Goal: Check status: Check status

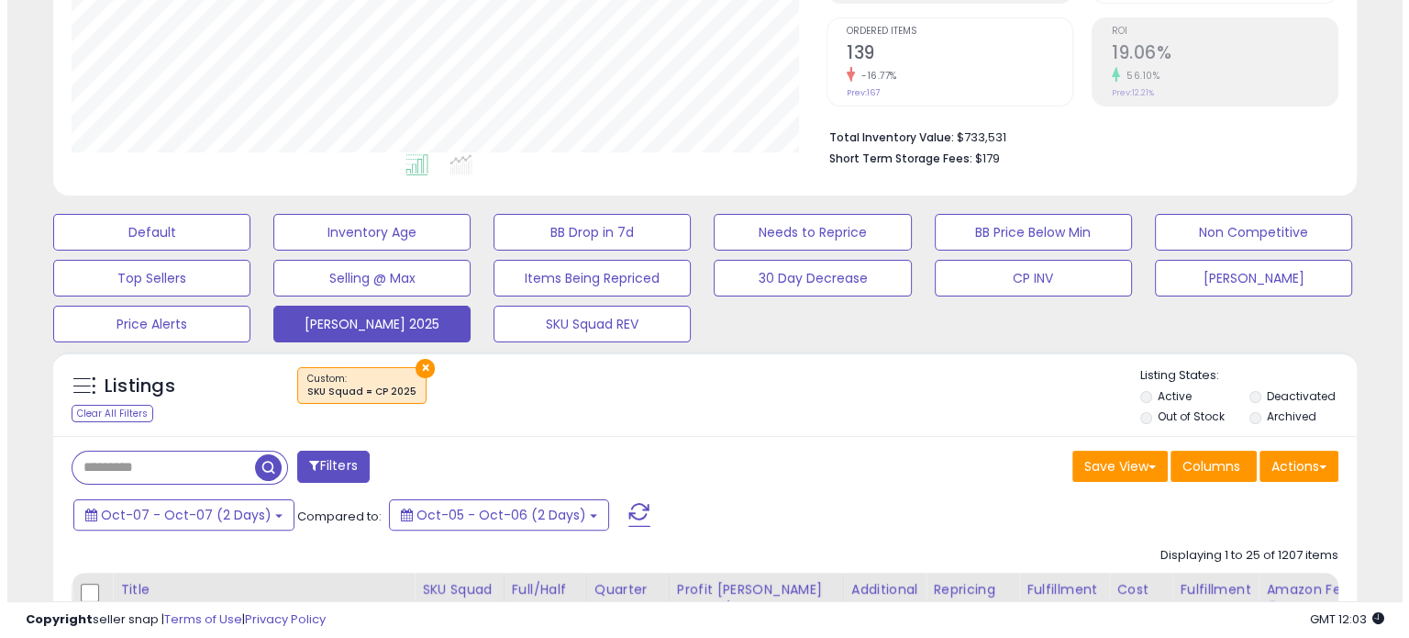
scroll to position [367, 0]
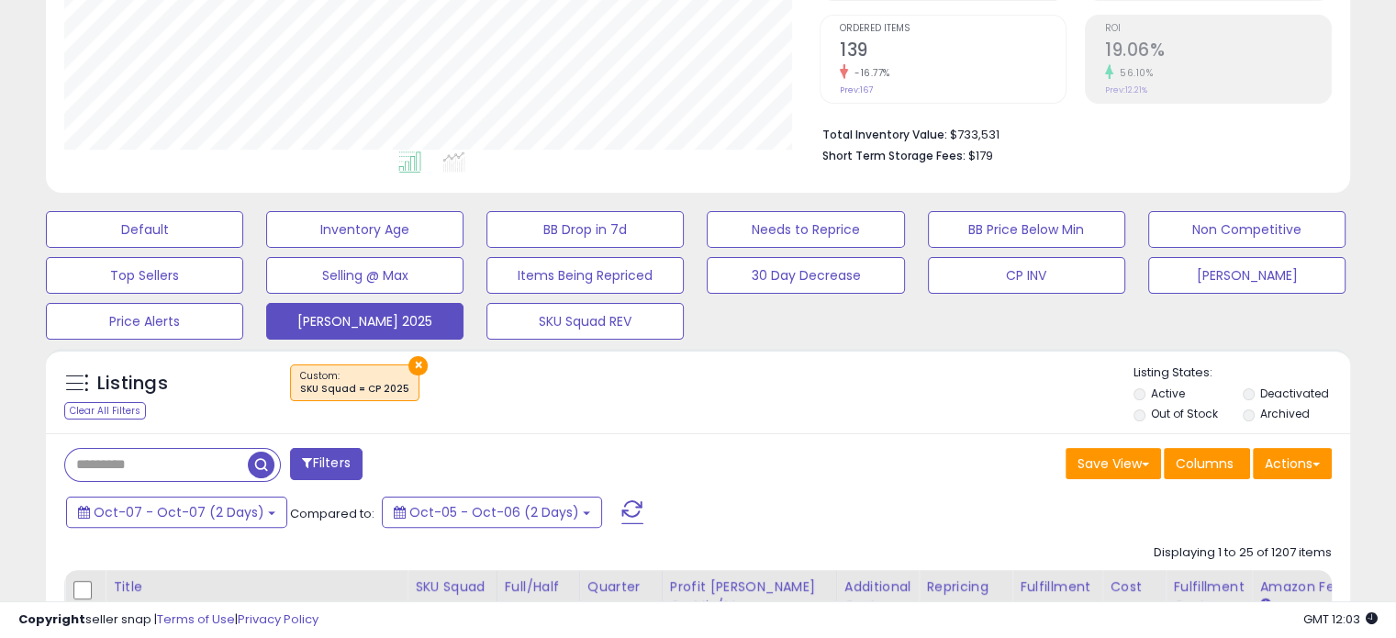
click at [621, 509] on span at bounding box center [632, 512] width 22 height 24
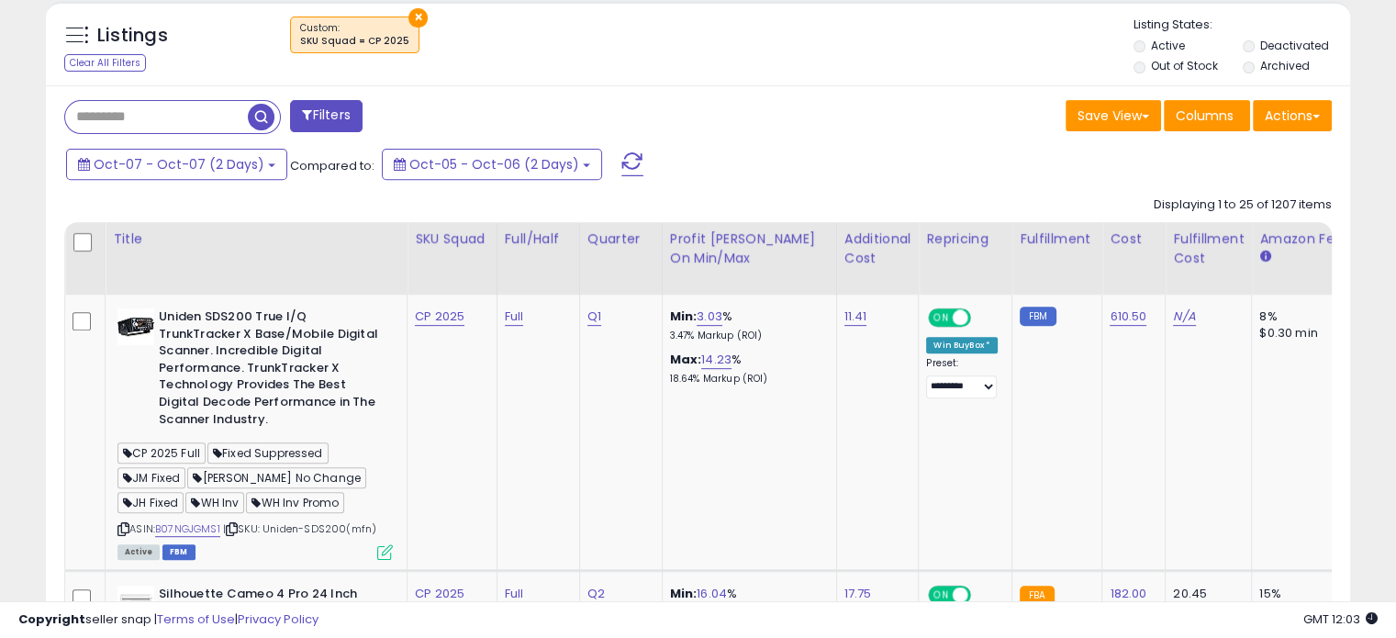
scroll to position [734, 0]
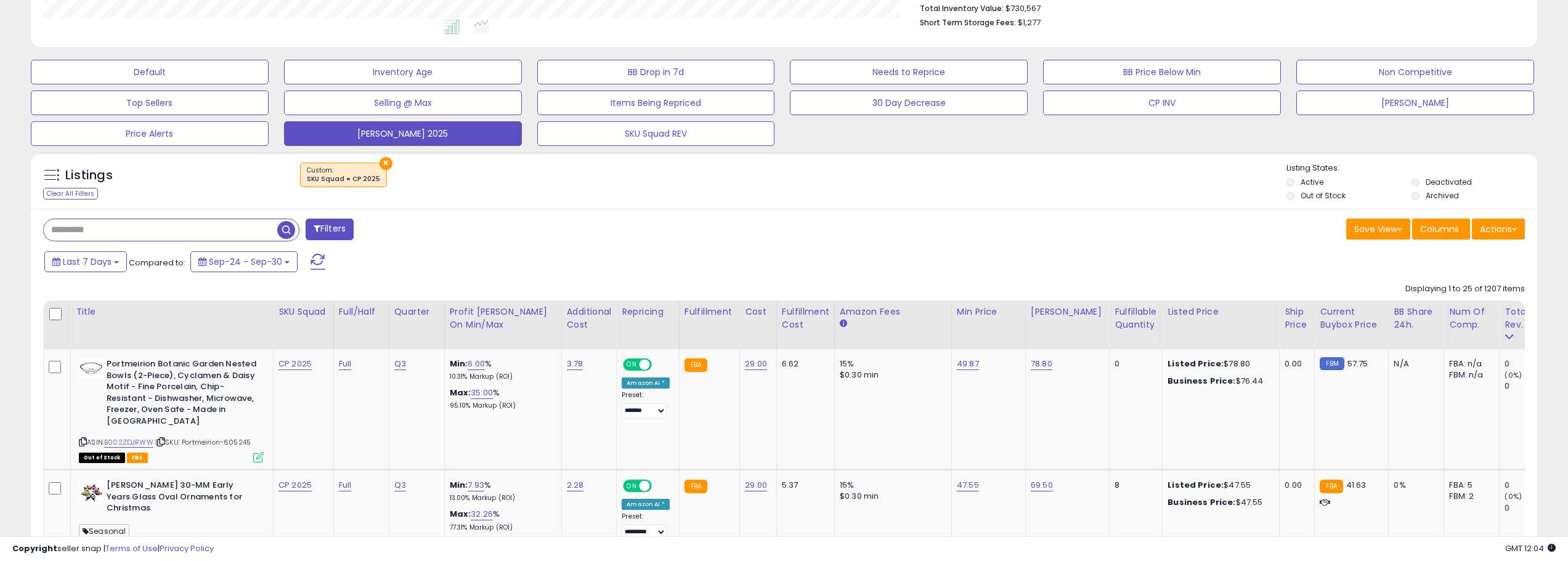
scroll to position [357, 0]
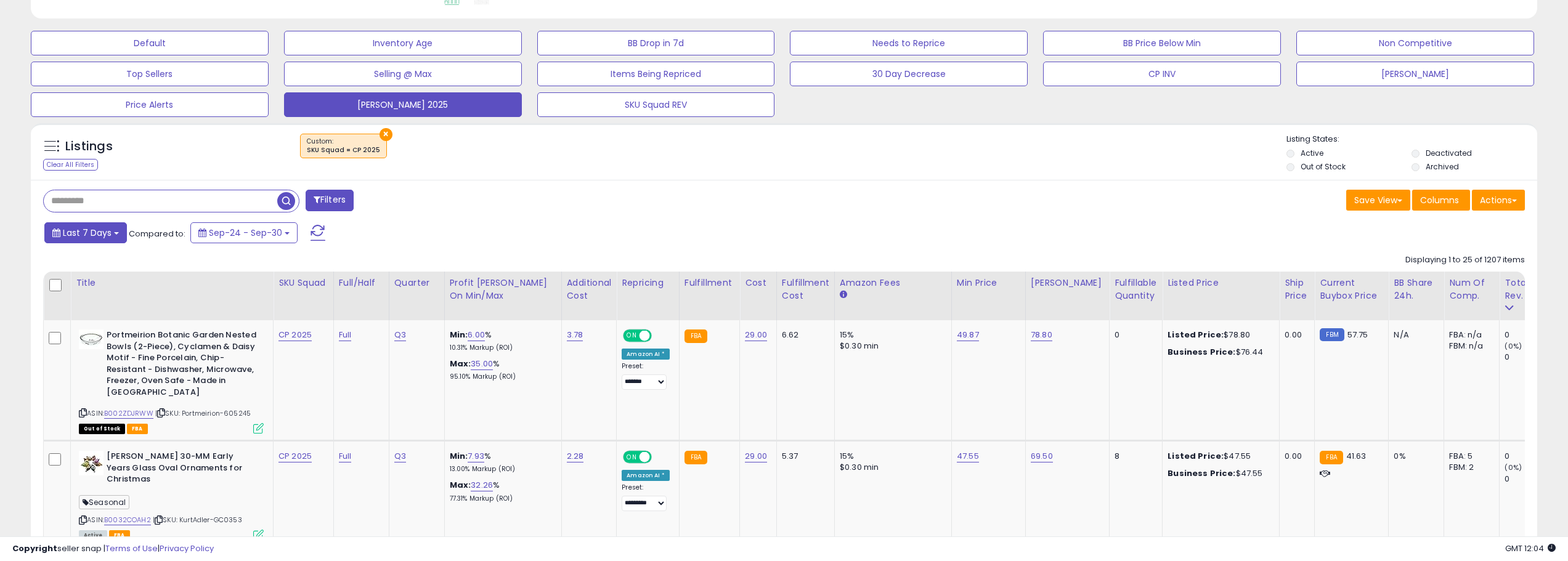
click at [108, 233] on span "Last 7 Days" at bounding box center [87, 233] width 48 height 12
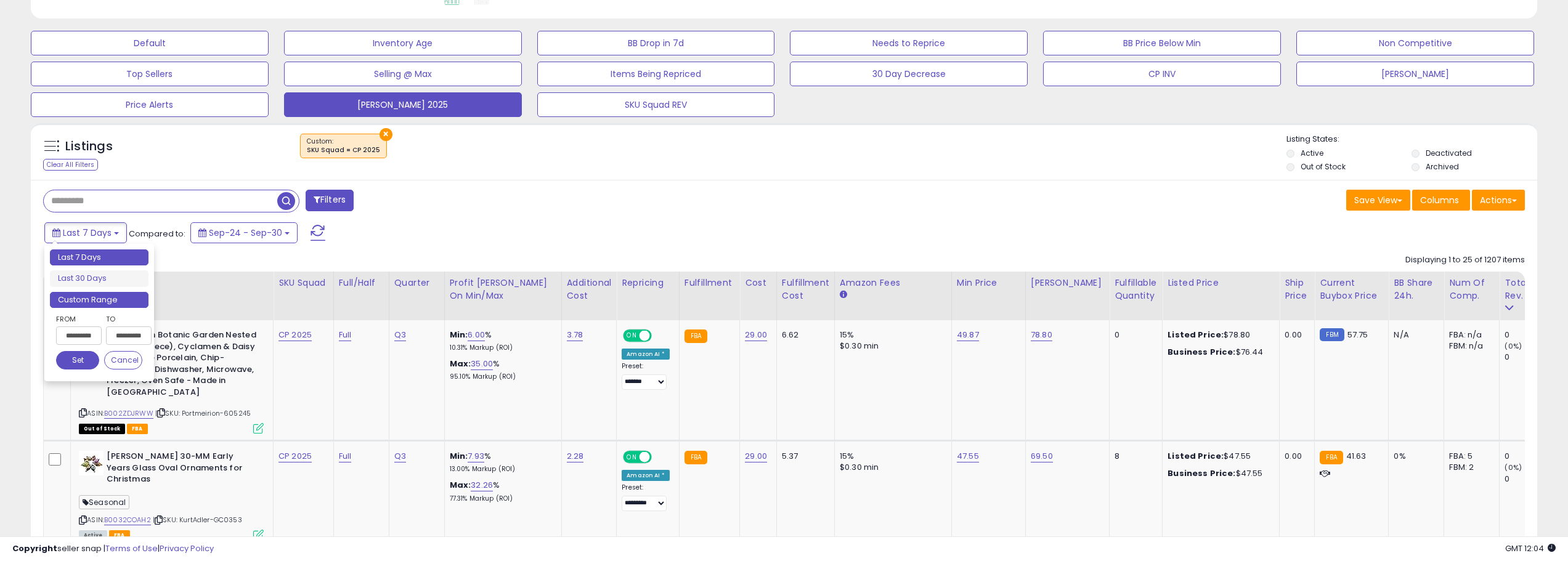
click at [115, 295] on li "Custom Range" at bounding box center [99, 300] width 99 height 17
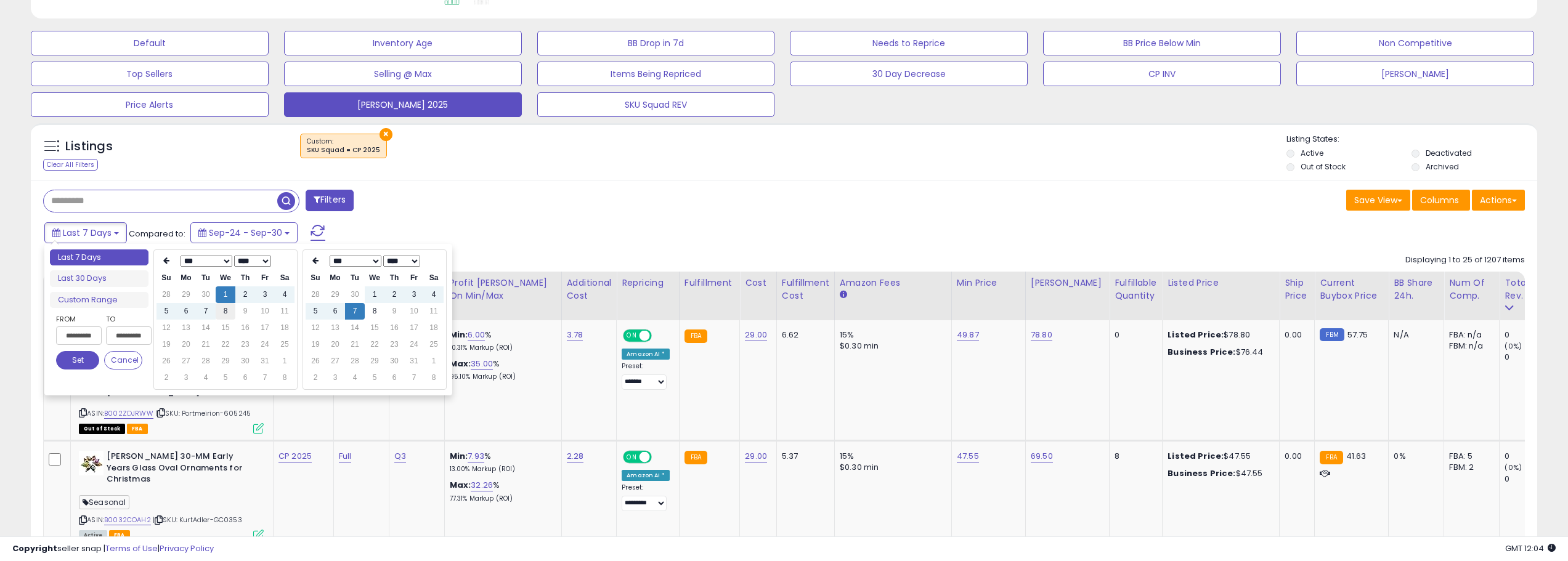
type input "**********"
click at [220, 310] on td "8" at bounding box center [225, 311] width 19 height 17
type input "**********"
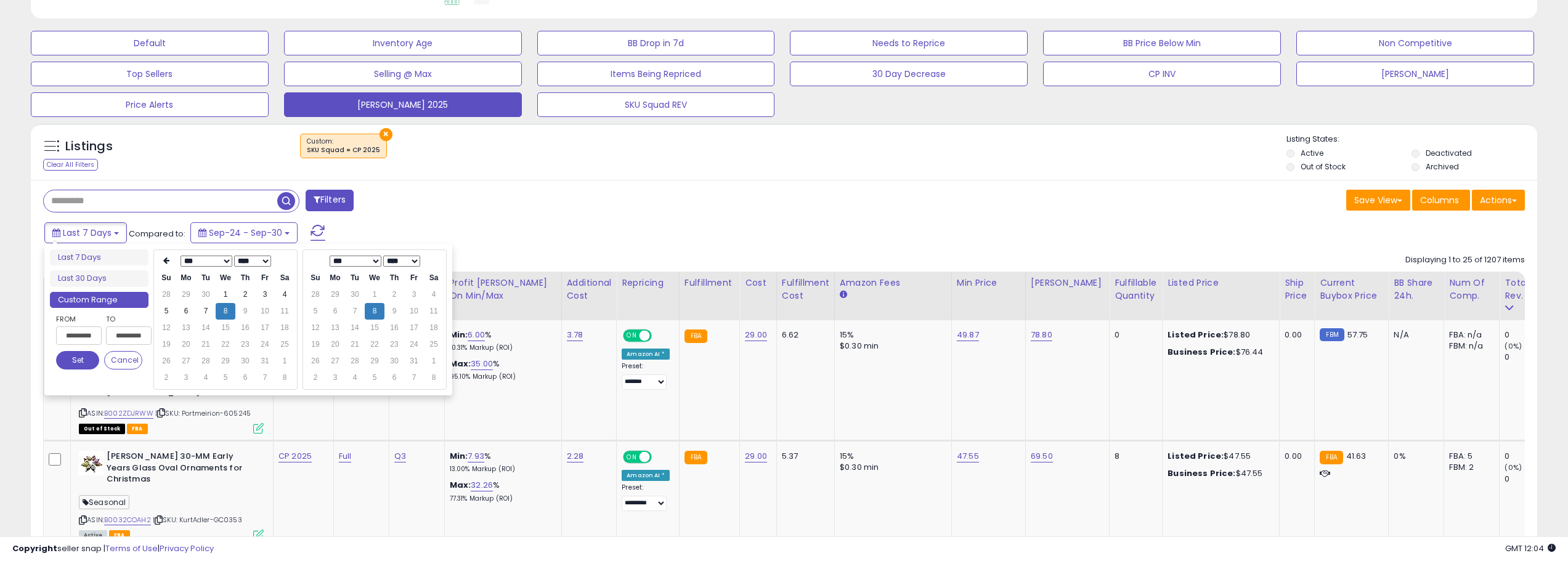
type input "**********"
click at [68, 355] on button "Set" at bounding box center [77, 360] width 43 height 19
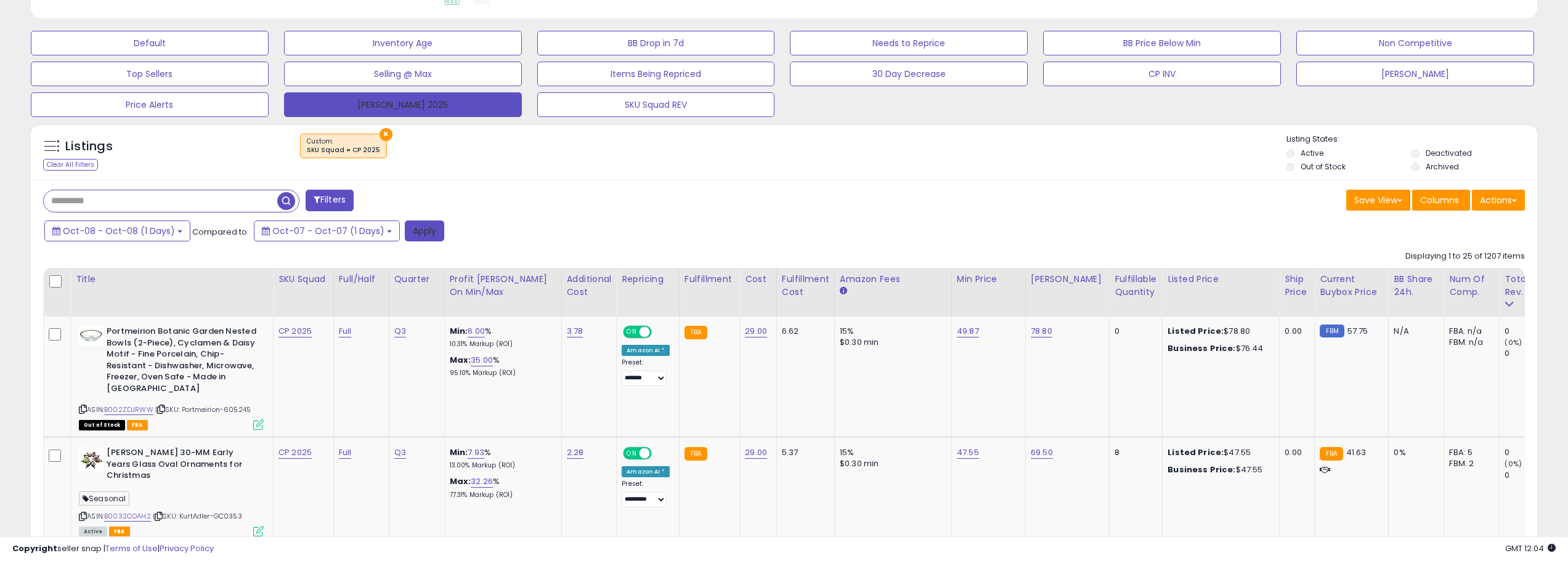
click at [411, 231] on button "Apply" at bounding box center [424, 230] width 40 height 21
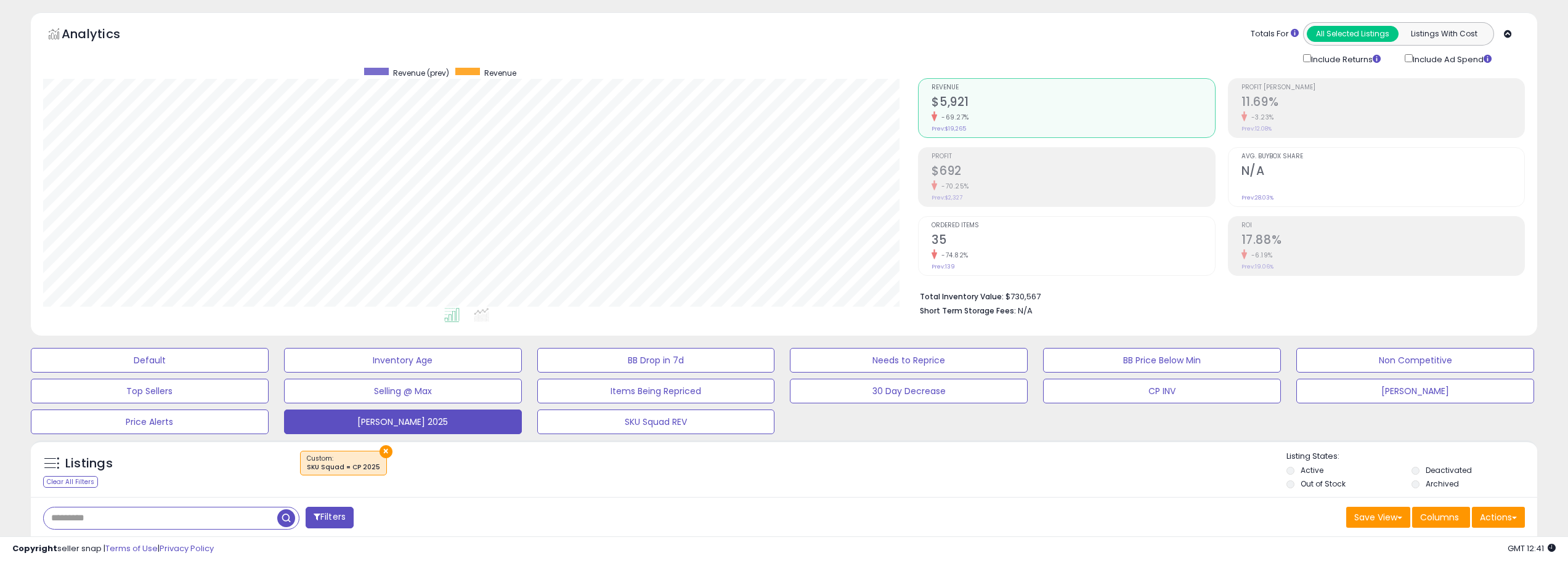
scroll to position [0, 0]
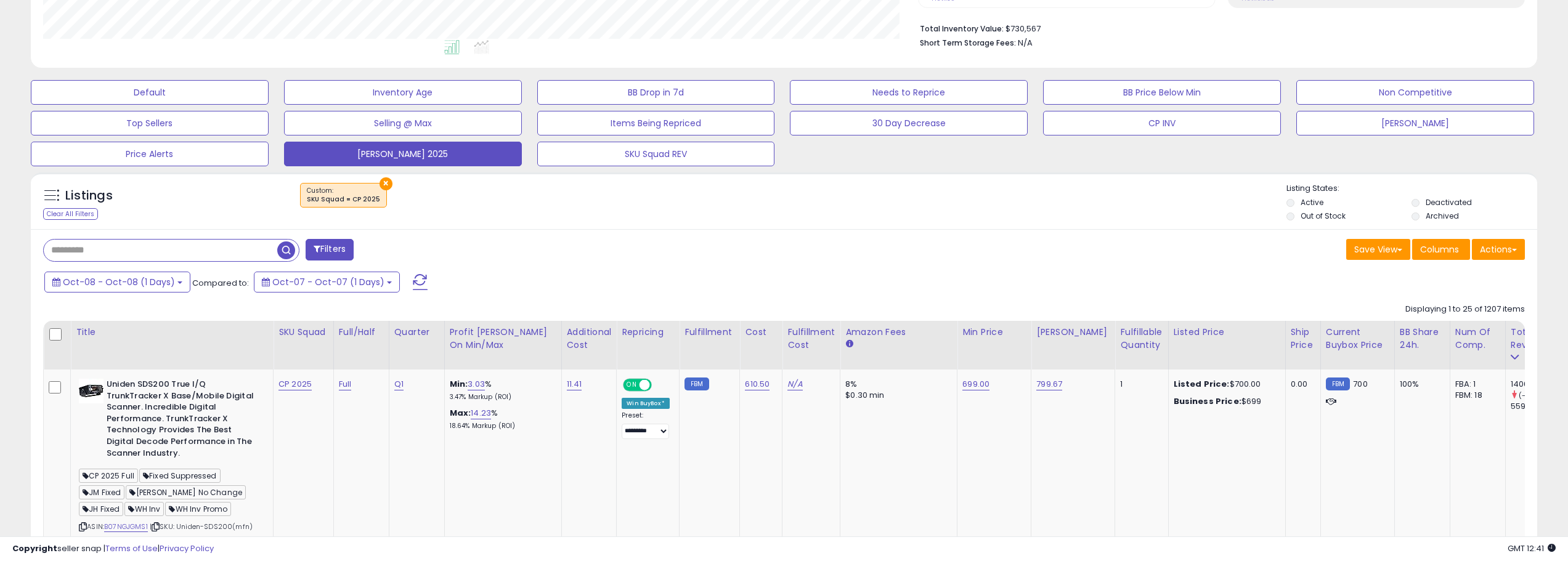
click at [405, 272] on button at bounding box center [420, 282] width 31 height 25
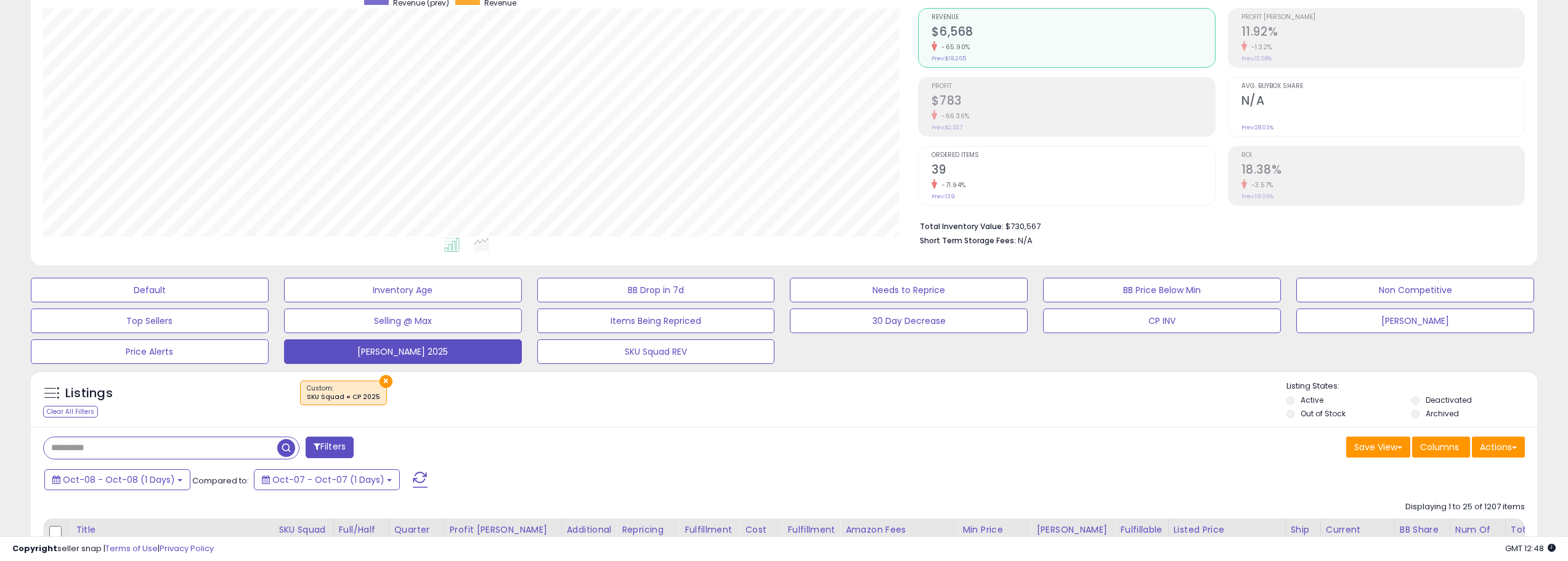
scroll to position [172, 0]
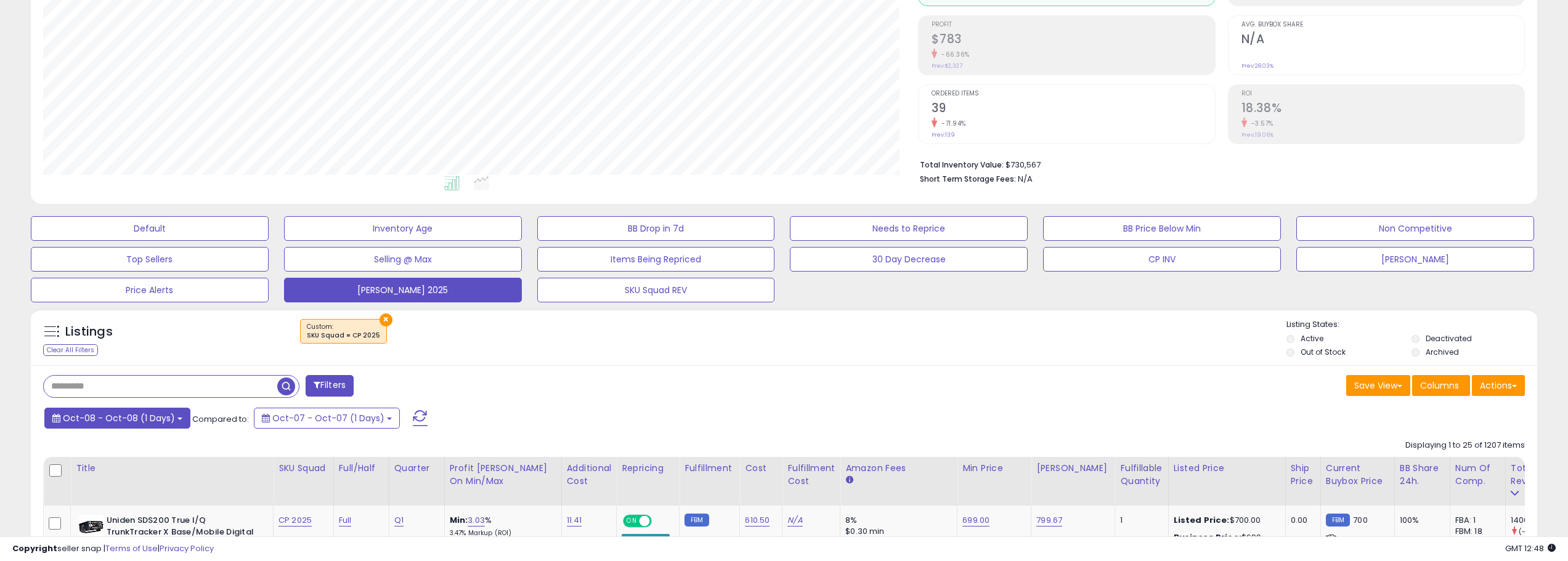
click at [168, 413] on span "Oct-08 - Oct-08 (1 Days)" at bounding box center [119, 418] width 112 height 12
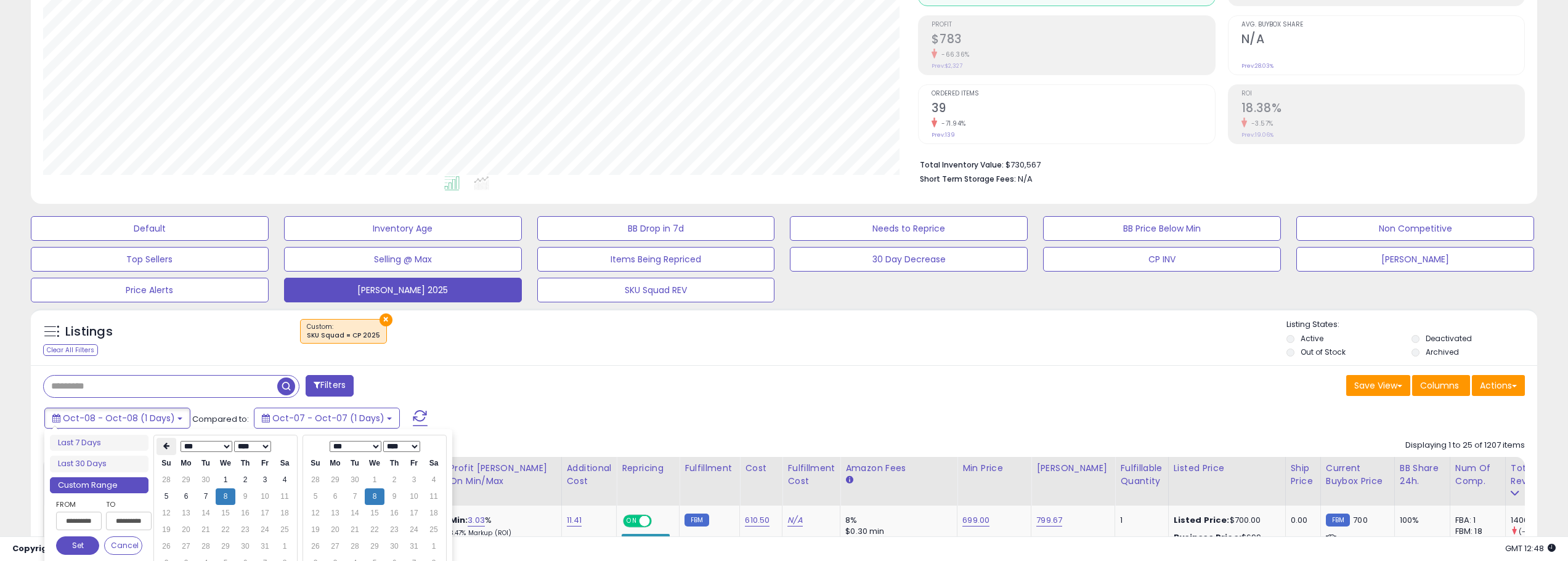
click at [167, 444] on icon at bounding box center [166, 446] width 6 height 7
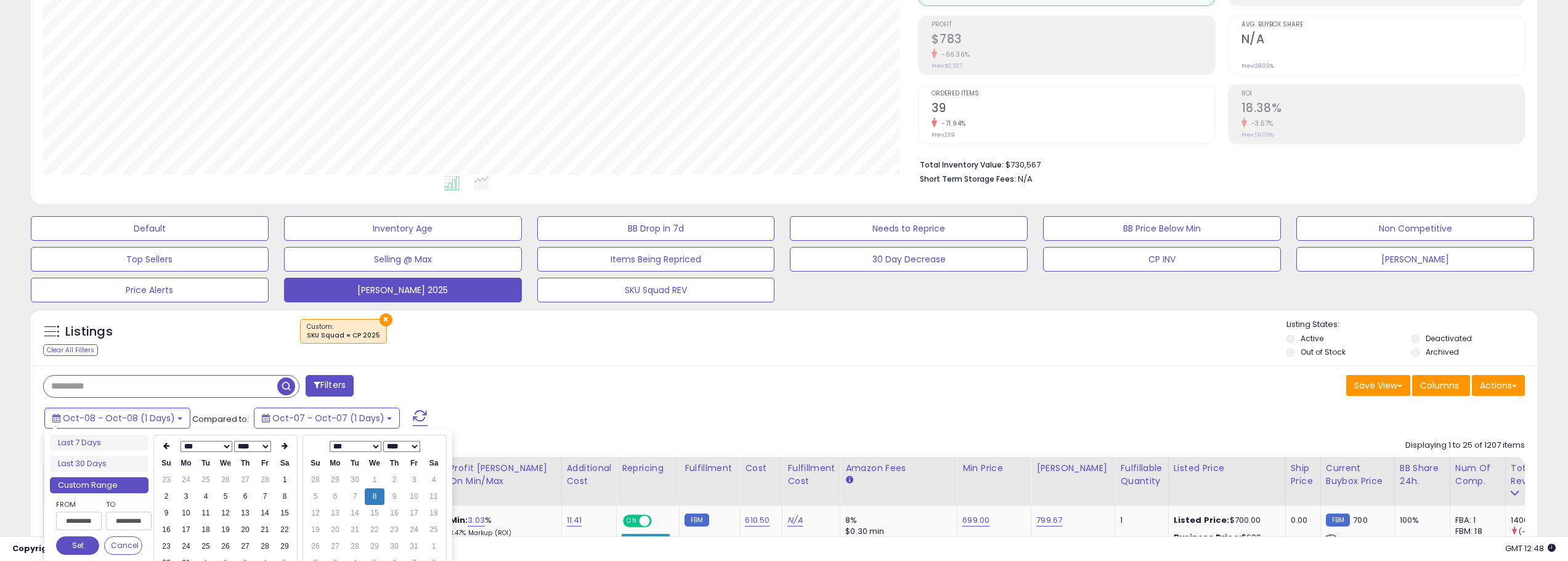
click at [167, 444] on icon at bounding box center [166, 446] width 6 height 7
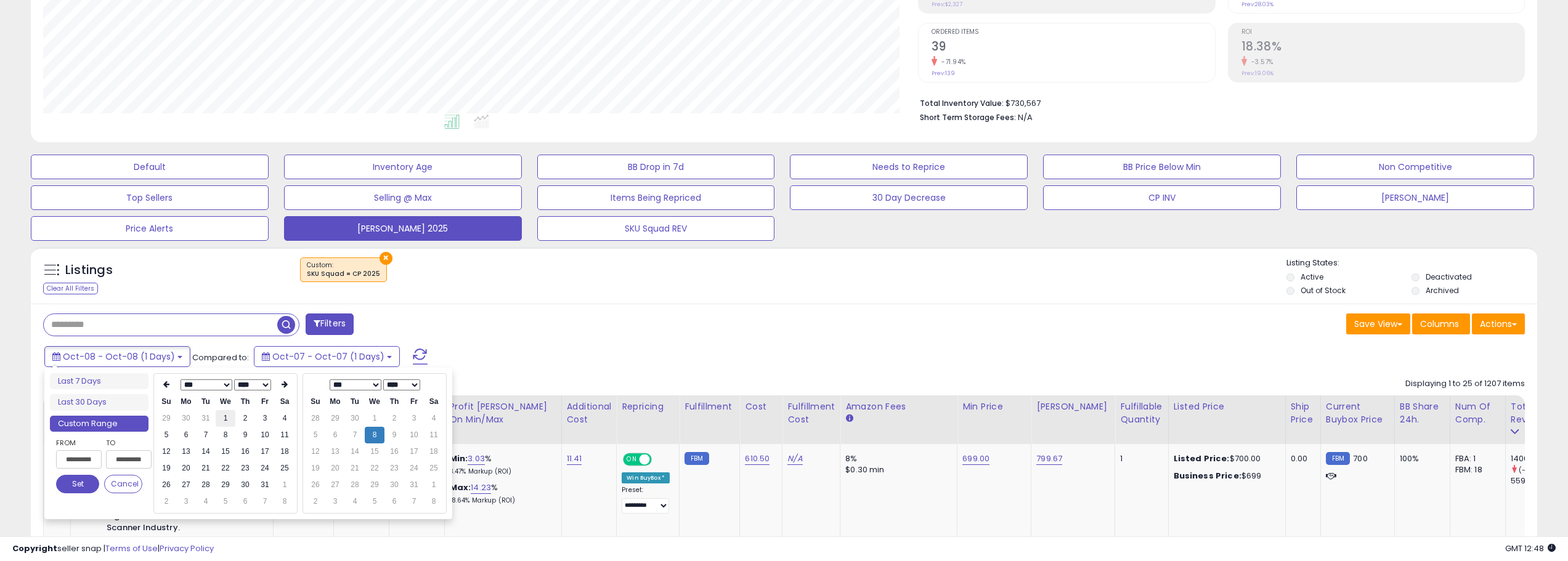
click at [226, 415] on td "1" at bounding box center [225, 418] width 19 height 17
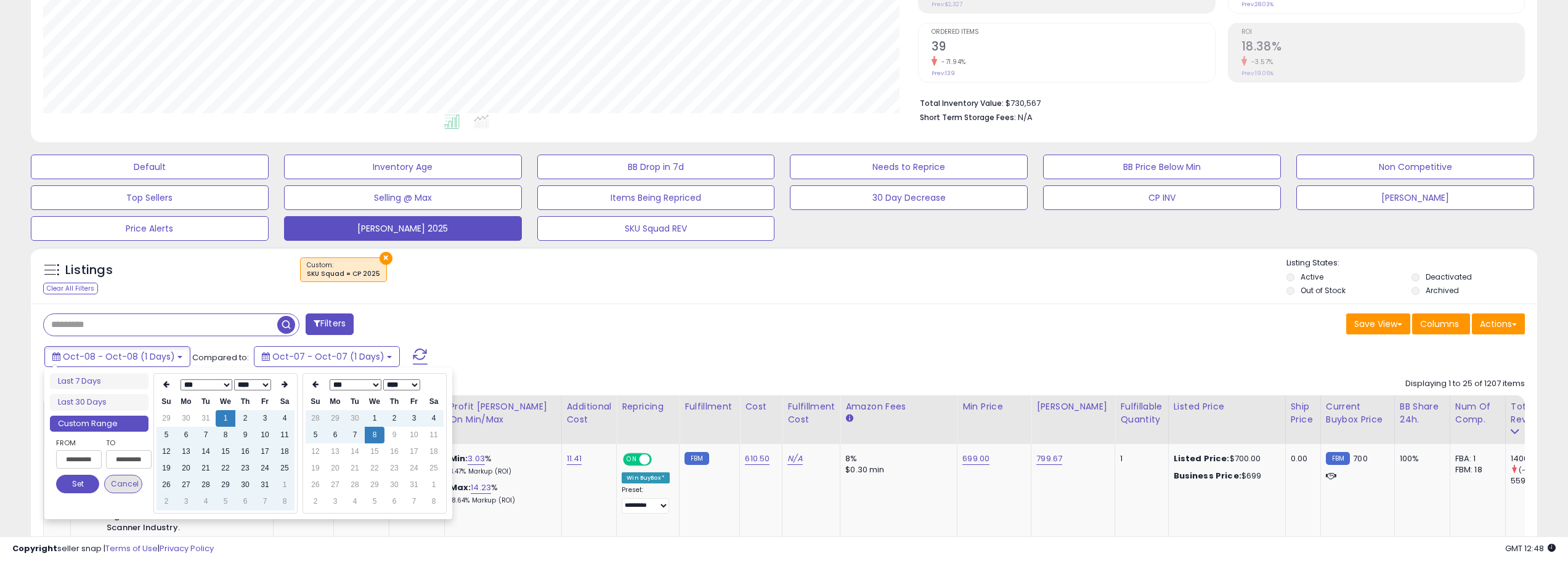
type input "**********"
click at [75, 482] on button "Set" at bounding box center [77, 484] width 43 height 19
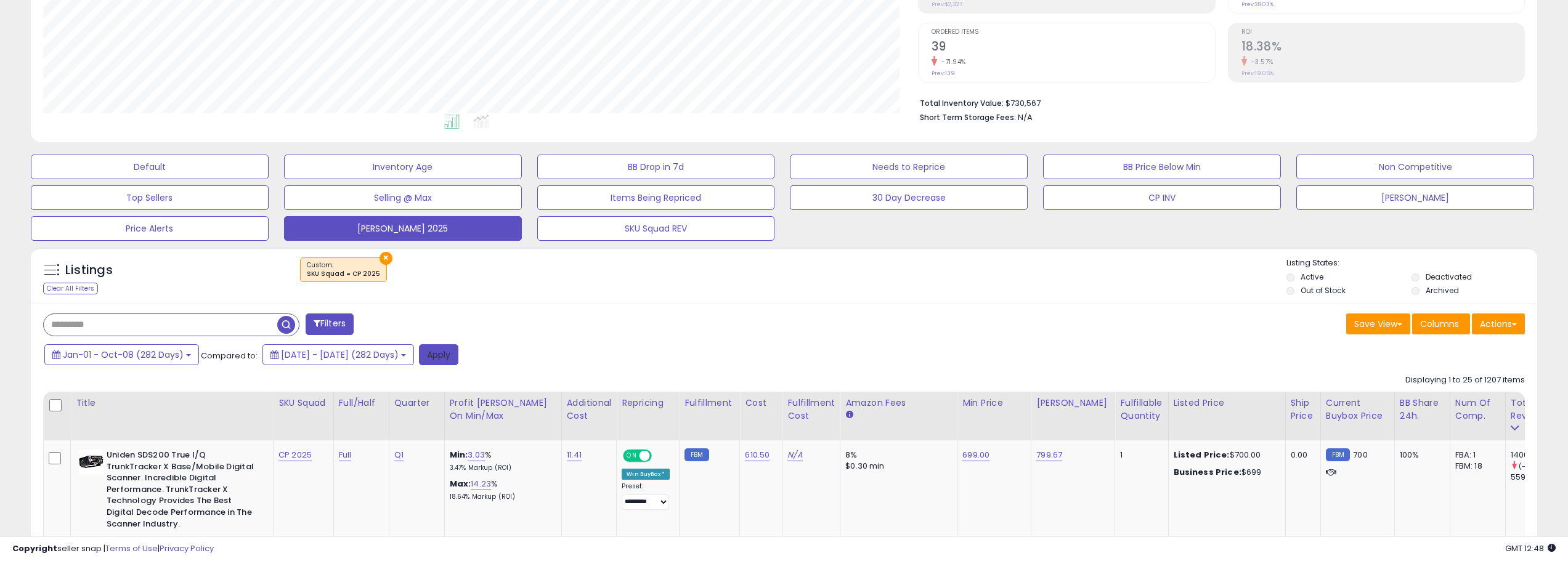
click at [459, 347] on button "Apply" at bounding box center [439, 354] width 40 height 21
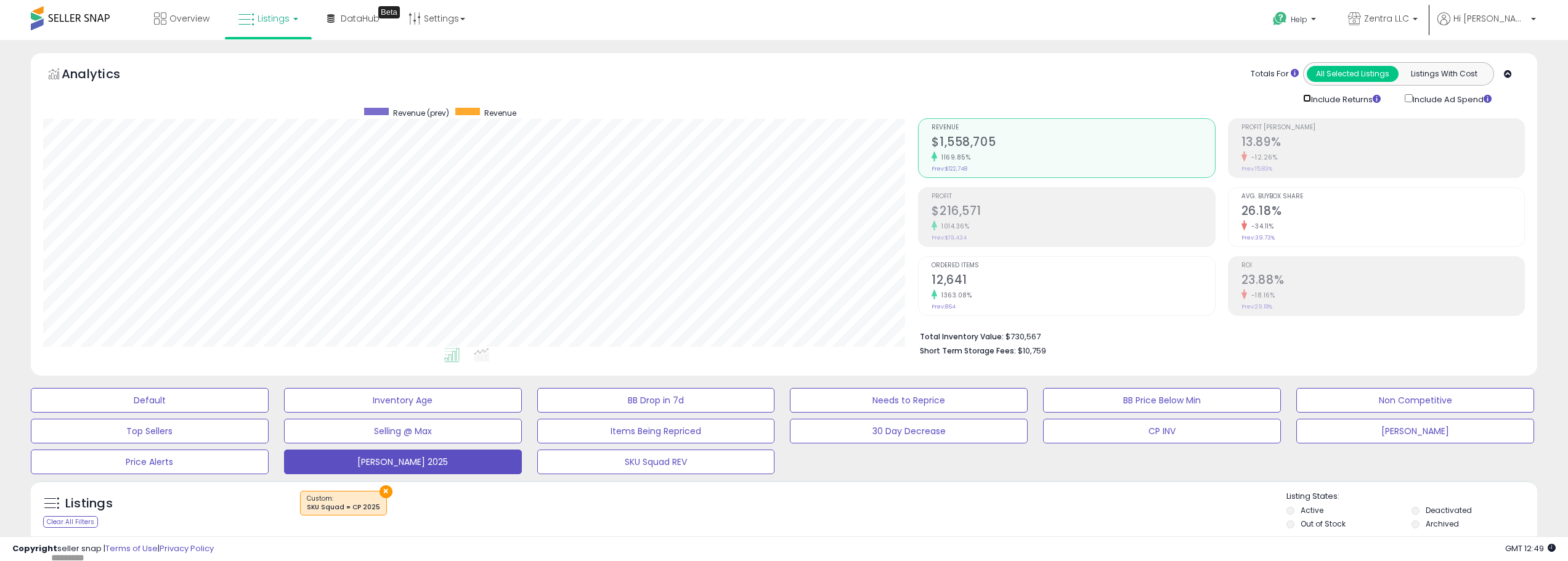
scroll to position [615474, 615281]
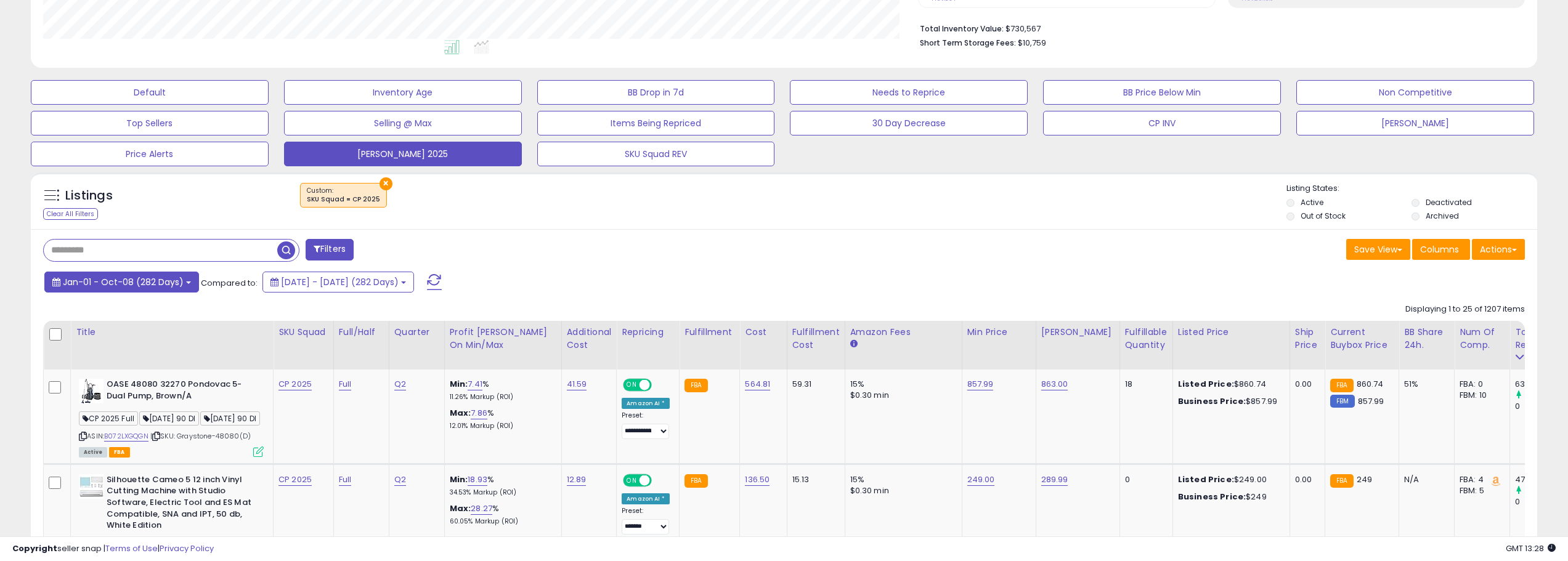
click at [157, 291] on button "Jan-01 - Oct-08 (282 Days)" at bounding box center [122, 282] width 154 height 21
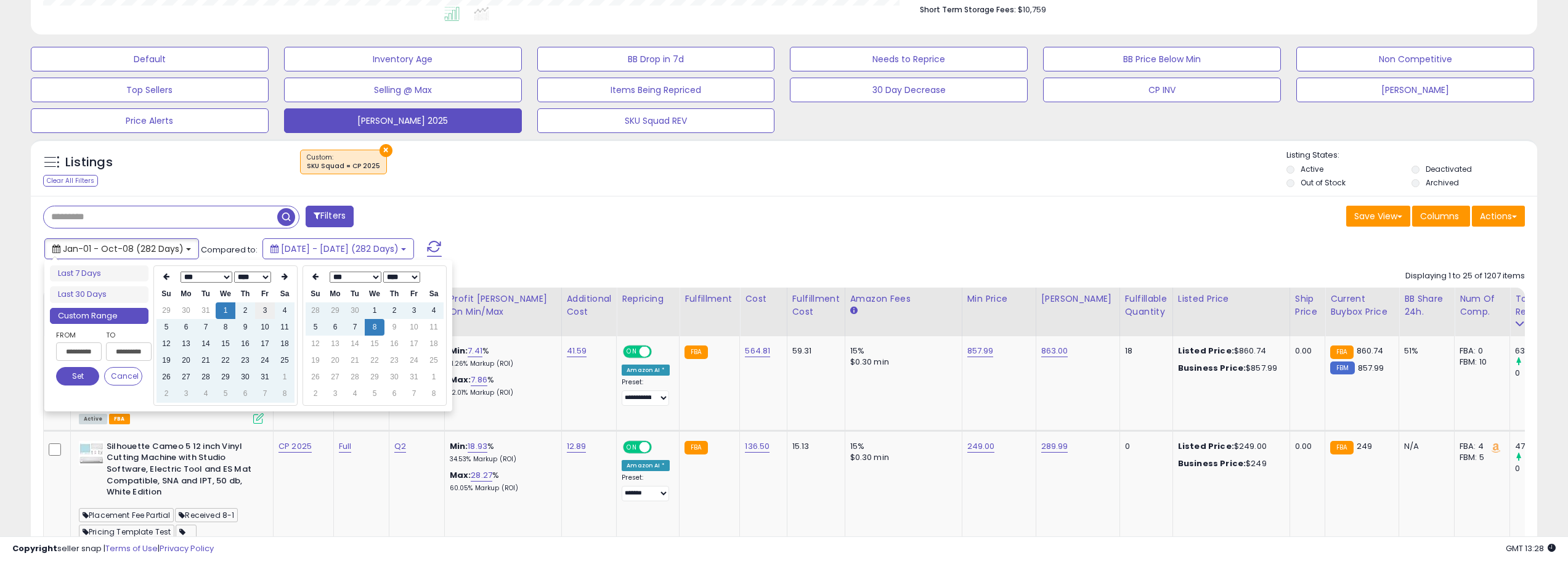
scroll to position [370, 0]
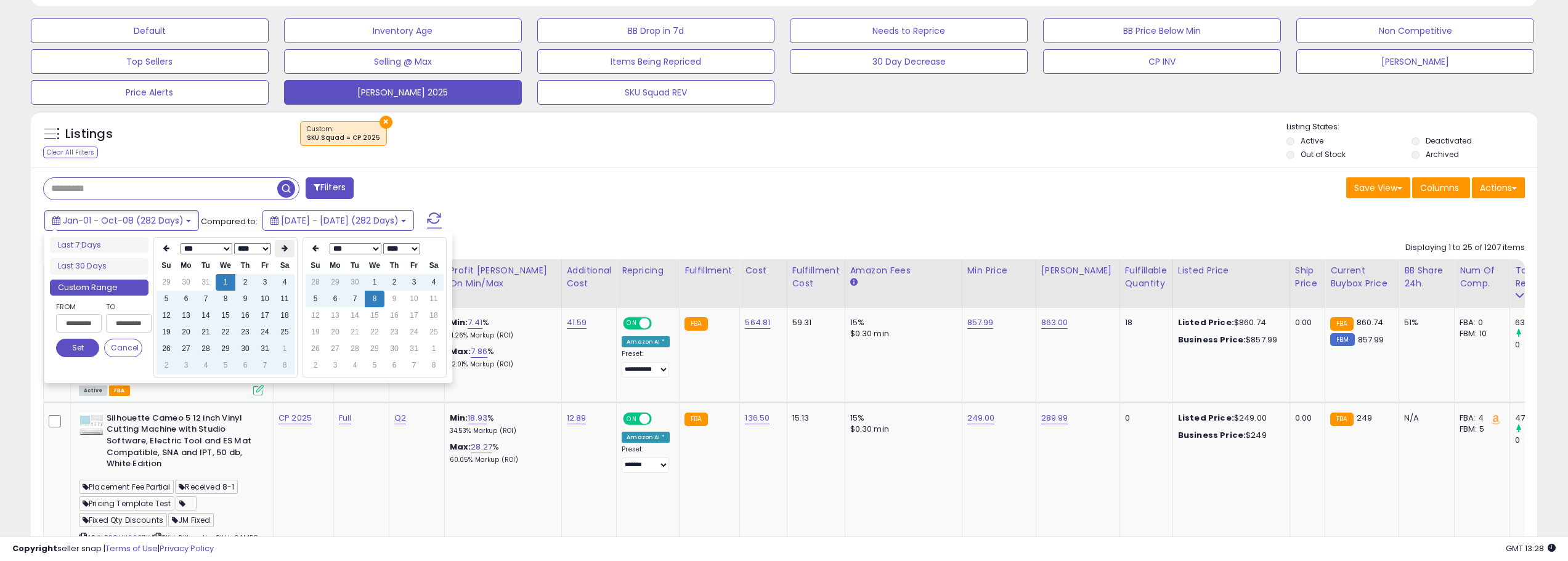
click at [283, 247] on icon at bounding box center [284, 248] width 6 height 7
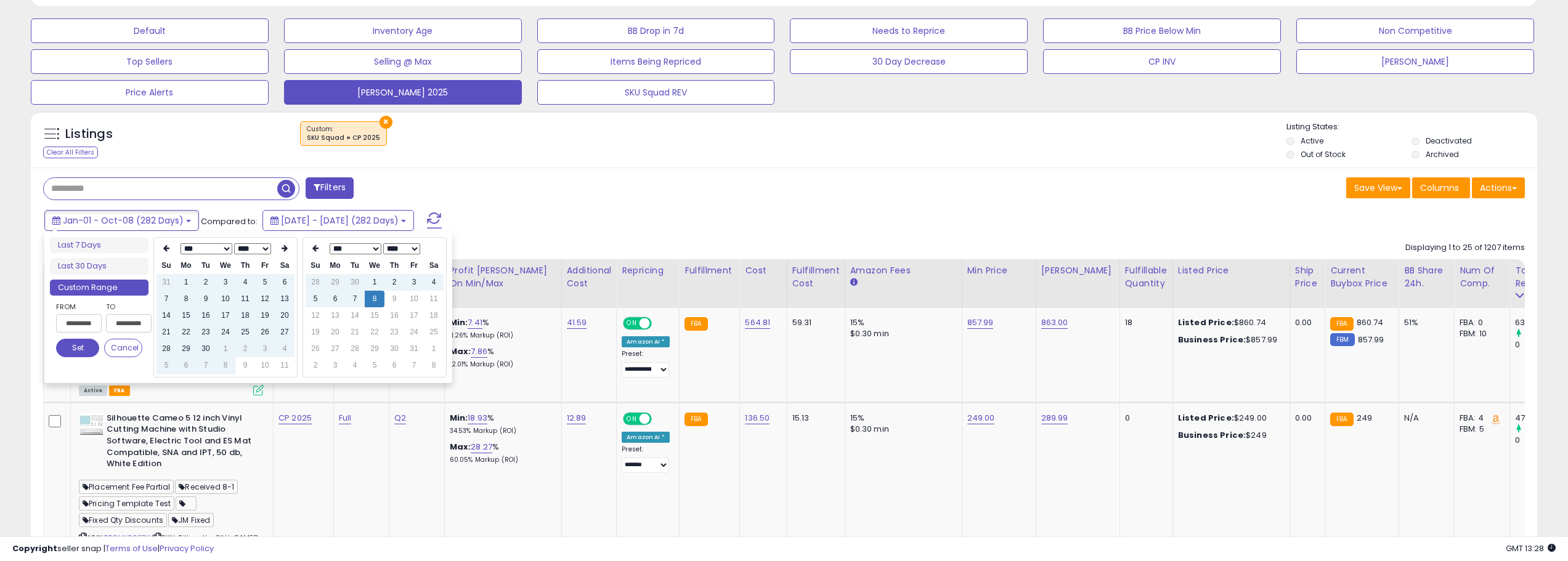
click at [283, 247] on icon at bounding box center [284, 248] width 6 height 7
type input "**********"
click at [228, 301] on td "8" at bounding box center [225, 299] width 19 height 17
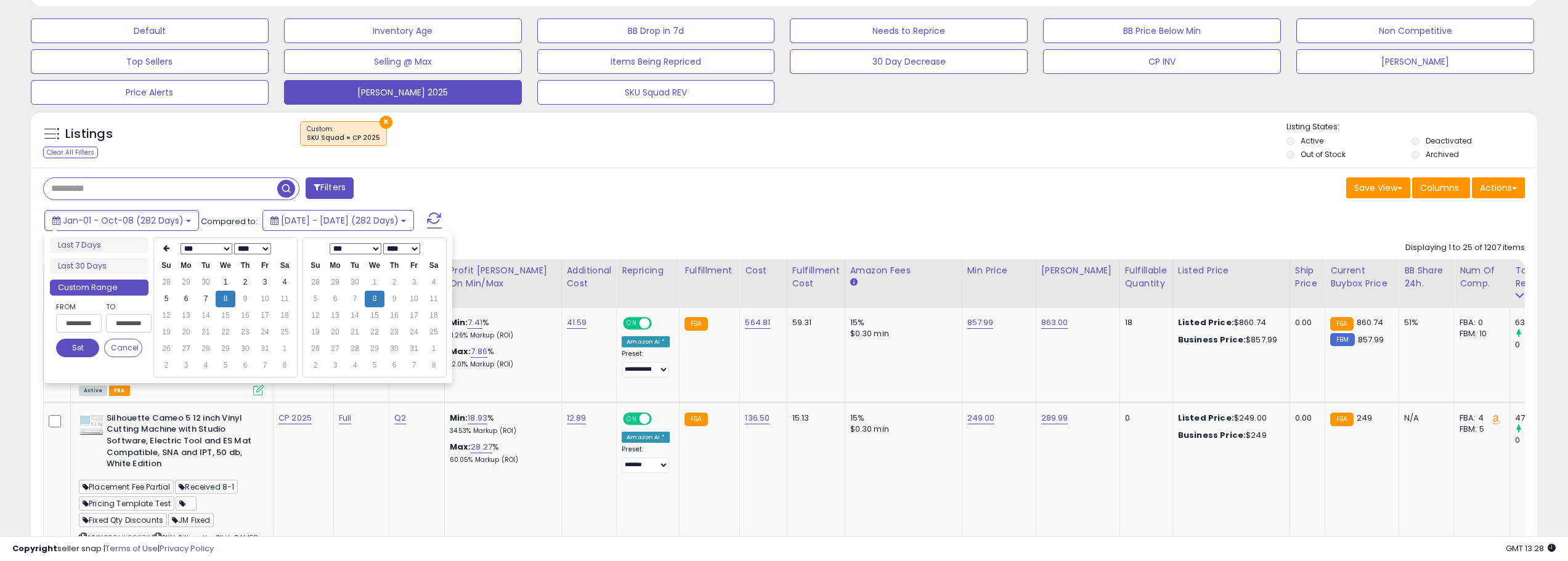
click at [91, 346] on button "Set" at bounding box center [77, 348] width 43 height 19
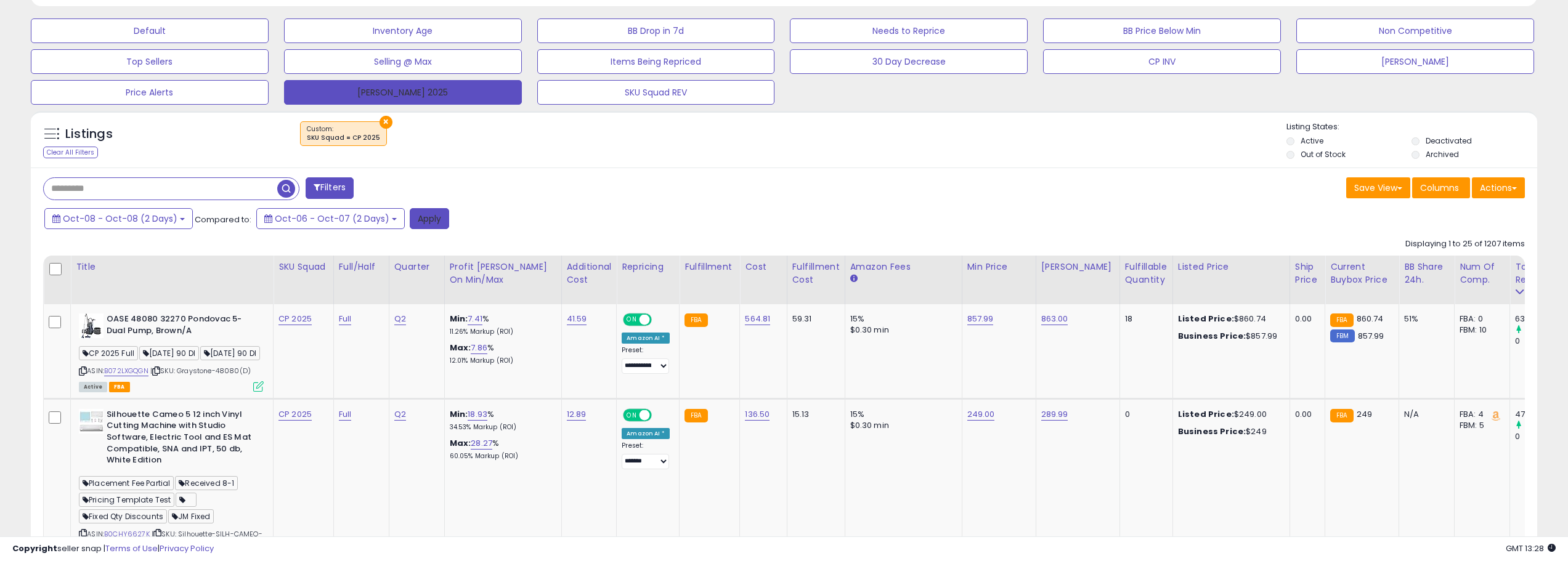
click at [412, 220] on button "Apply" at bounding box center [429, 218] width 40 height 21
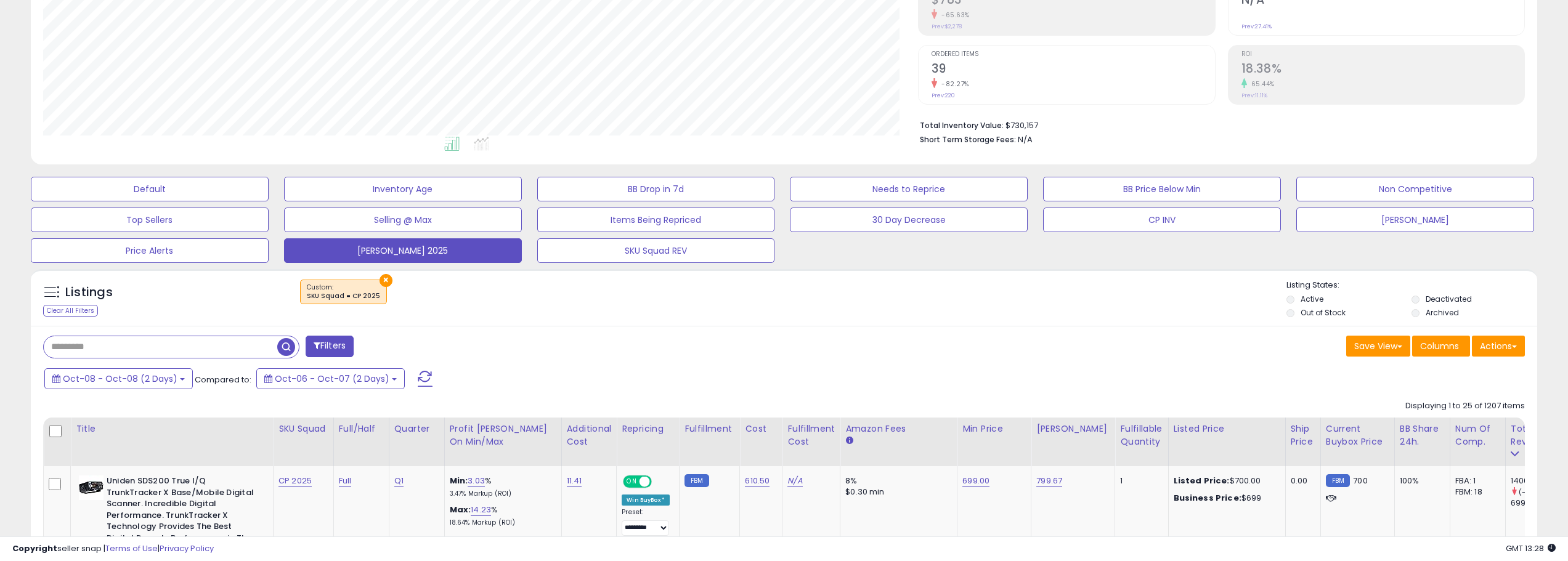
scroll to position [234, 0]
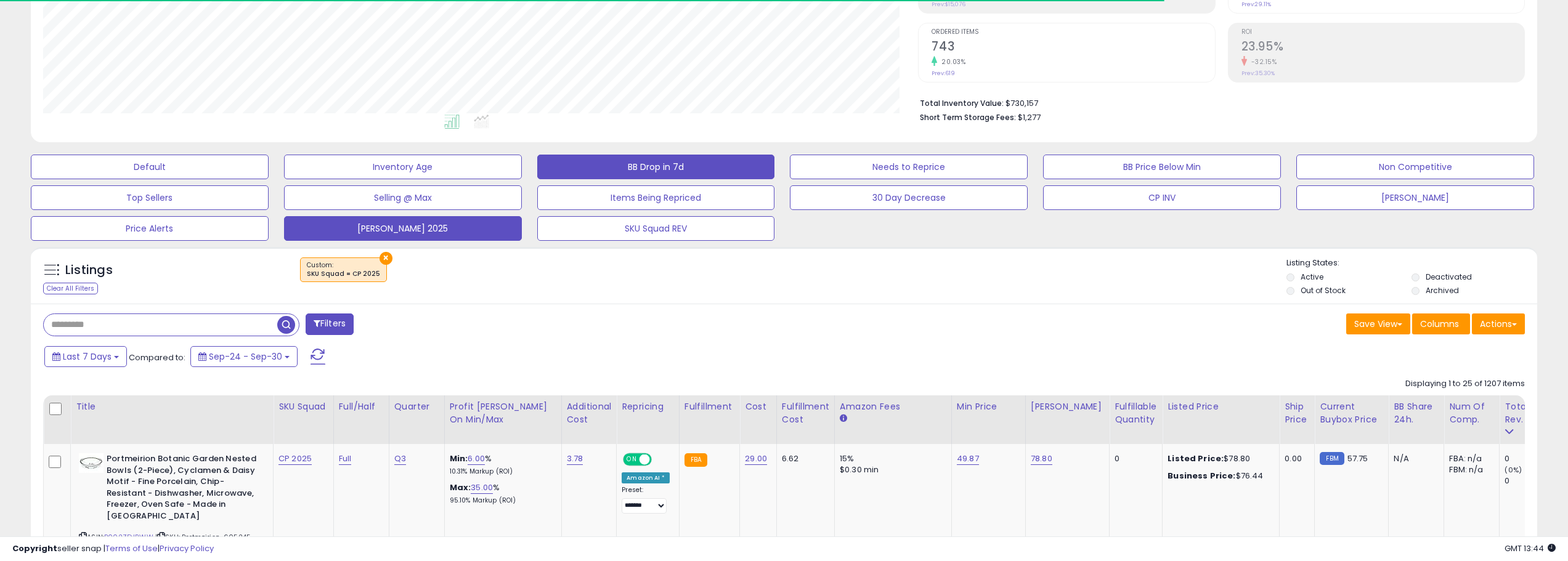
scroll to position [252, 876]
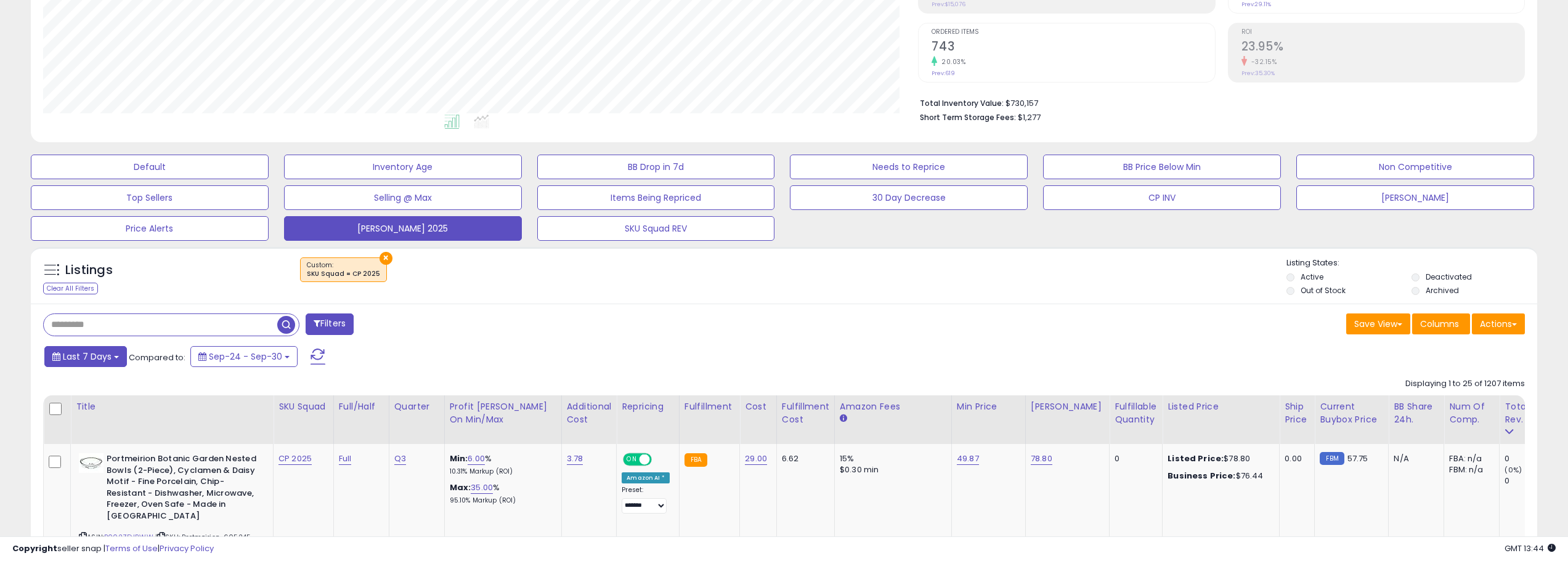
click at [110, 354] on button "Last 7 Days" at bounding box center [85, 356] width 83 height 21
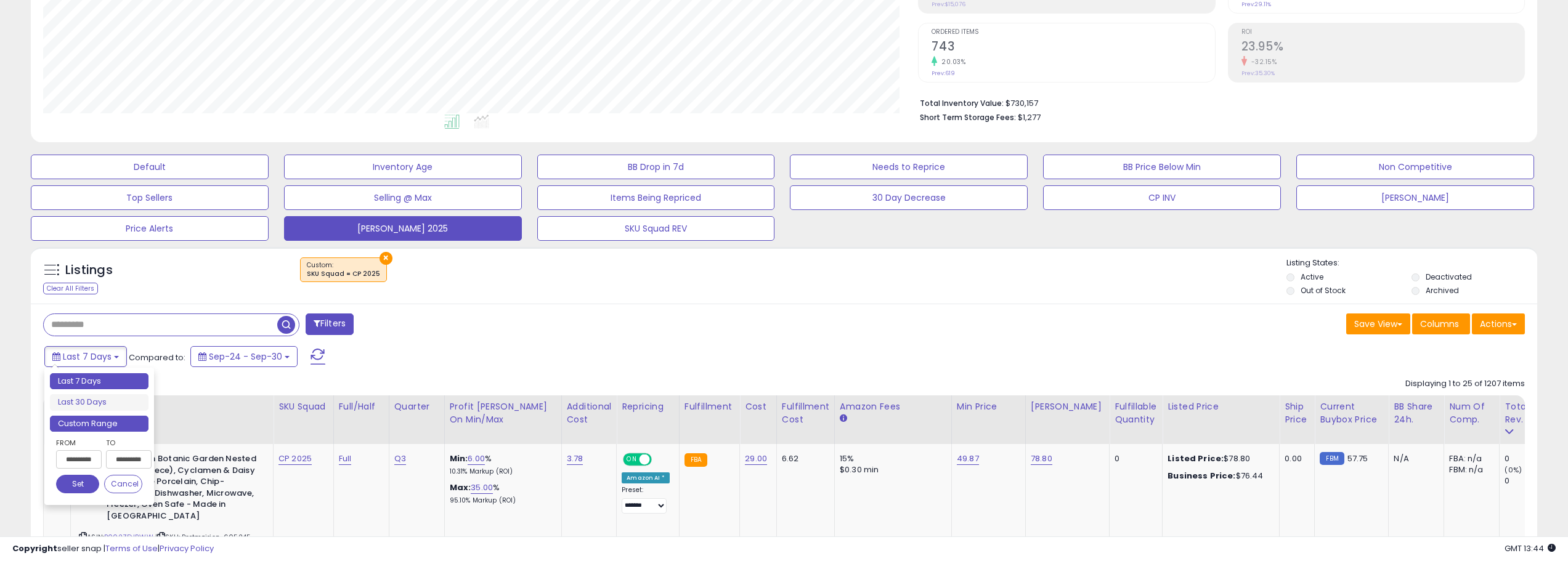
click at [138, 421] on li "Custom Range" at bounding box center [99, 423] width 99 height 17
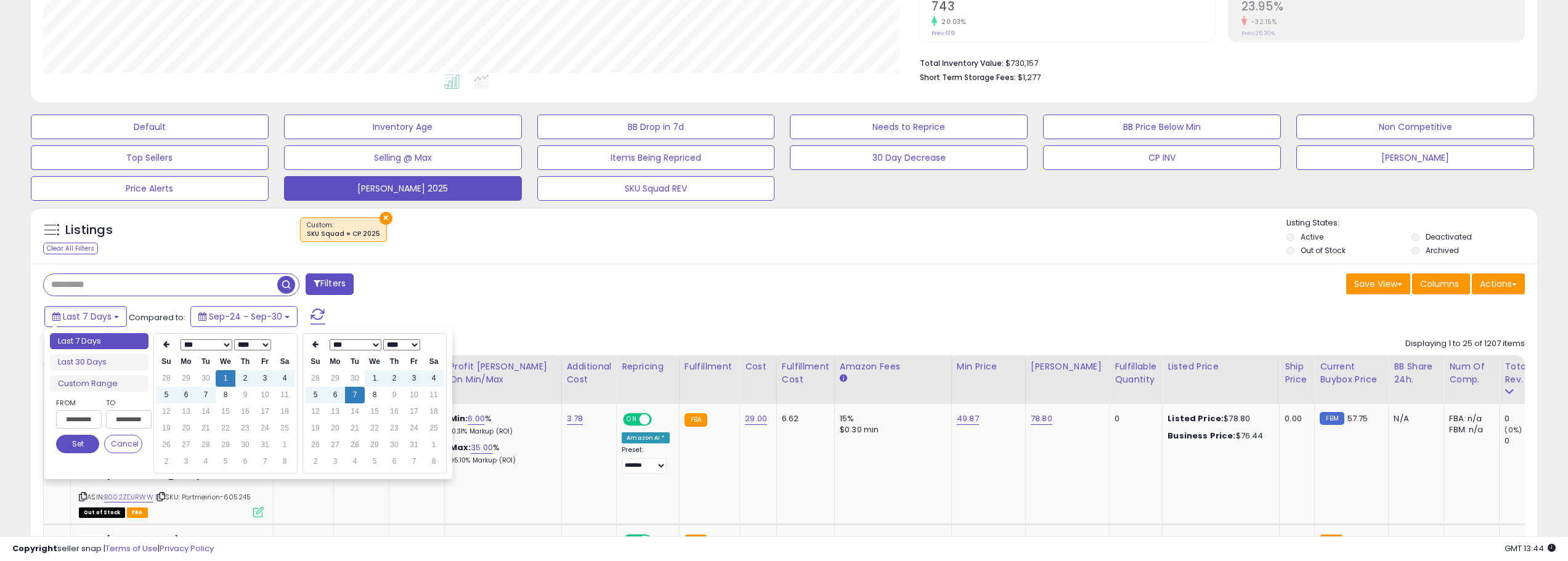
scroll to position [295, 0]
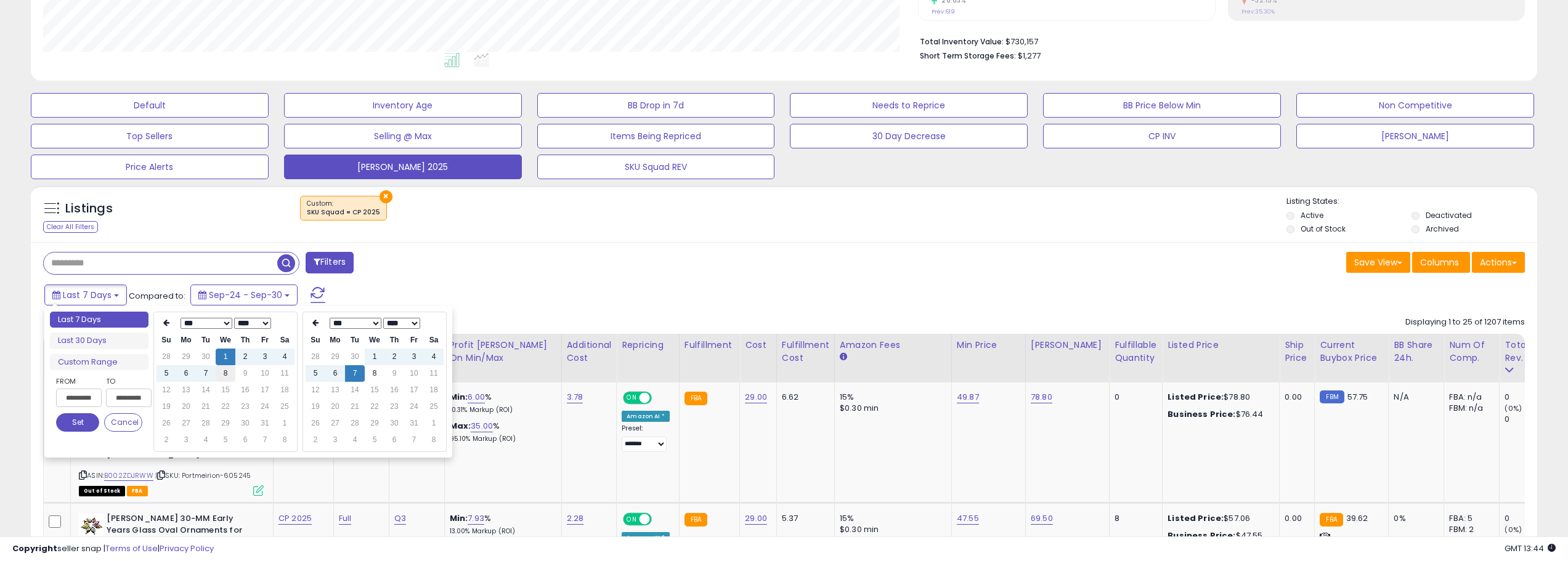
type input "**********"
click at [226, 371] on td "8" at bounding box center [225, 373] width 19 height 17
type input "**********"
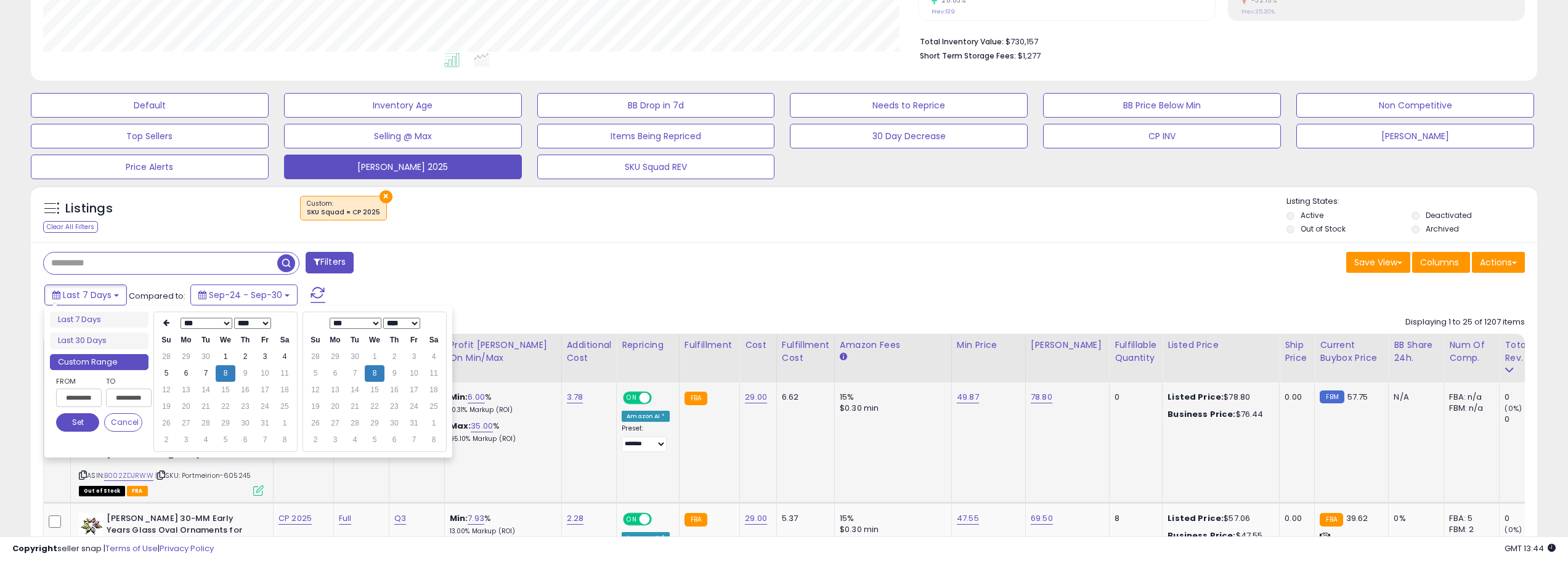
click at [71, 417] on button "Set" at bounding box center [77, 423] width 43 height 19
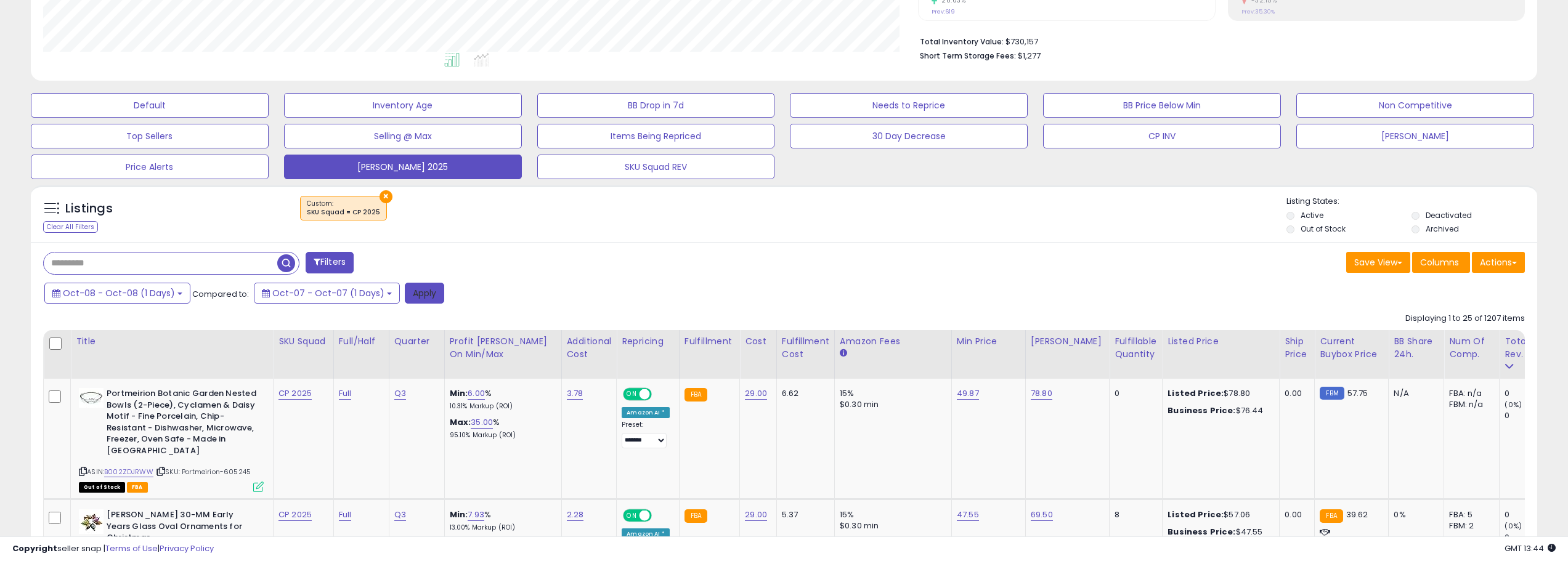
click at [415, 295] on button "Apply" at bounding box center [424, 293] width 40 height 21
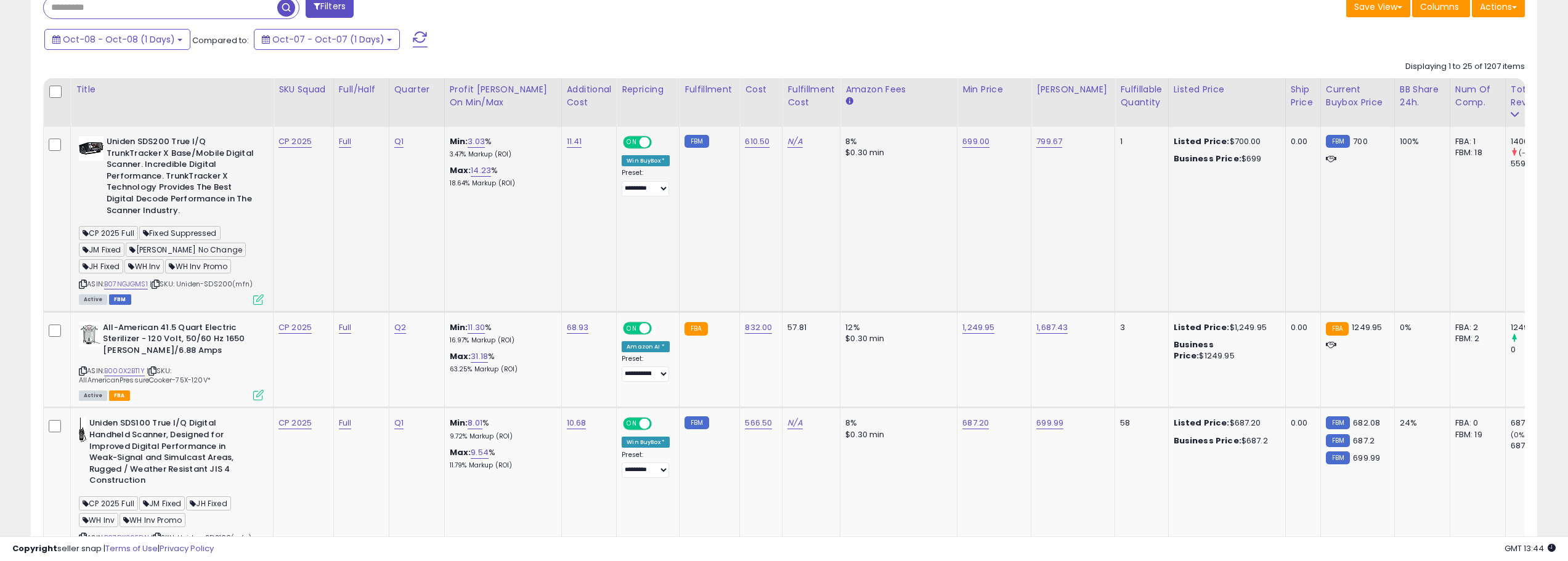
scroll to position [480, 0]
